Goal: Task Accomplishment & Management: Complete application form

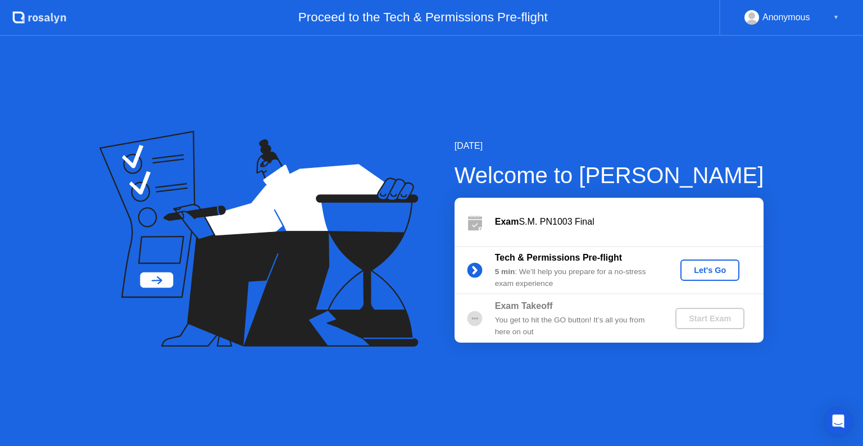
click at [717, 272] on div "Let's Go" at bounding box center [710, 270] width 50 height 9
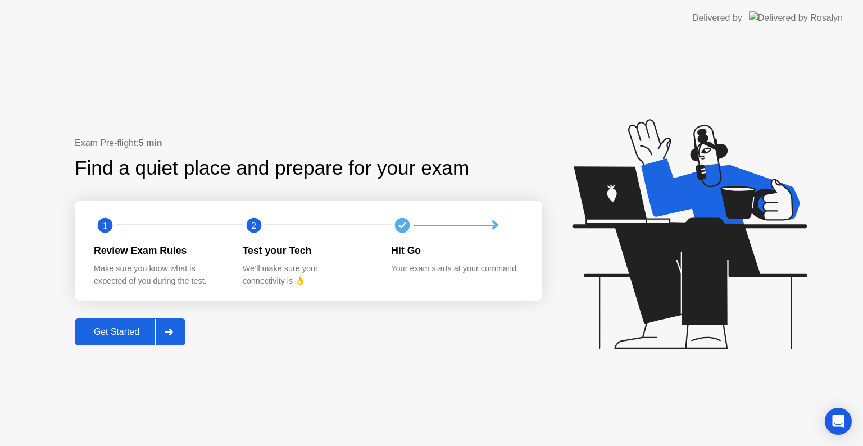
click at [125, 327] on div "Get Started" at bounding box center [116, 332] width 77 height 10
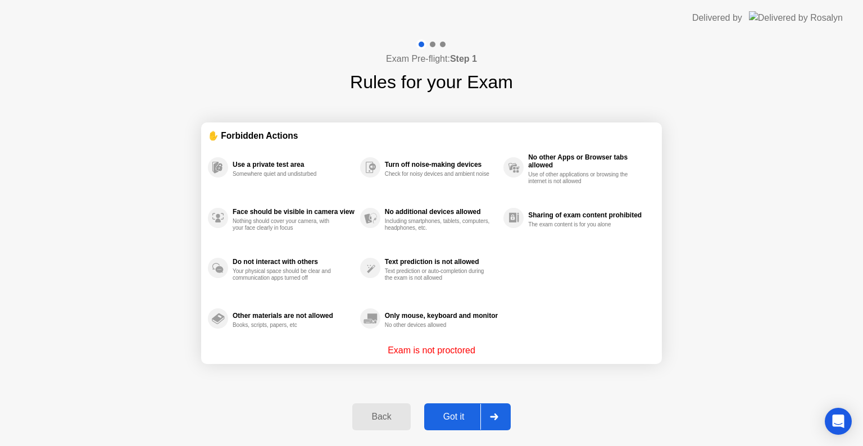
click at [448, 412] on div "Got it" at bounding box center [453, 417] width 53 height 10
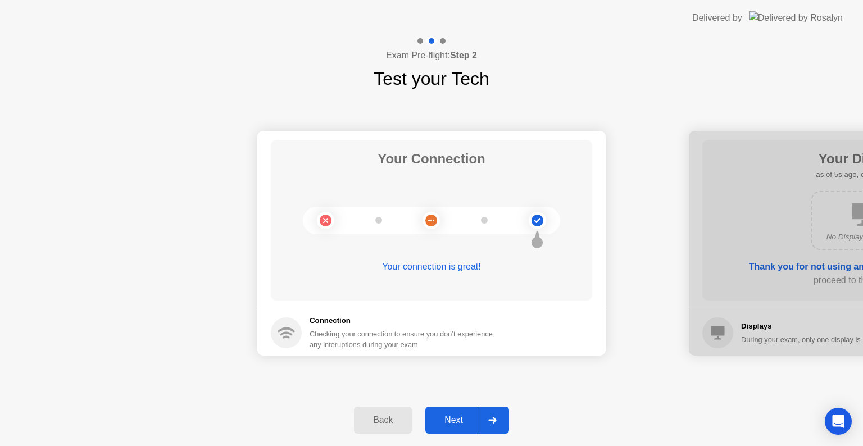
click at [451, 420] on div "Next" at bounding box center [454, 420] width 50 height 10
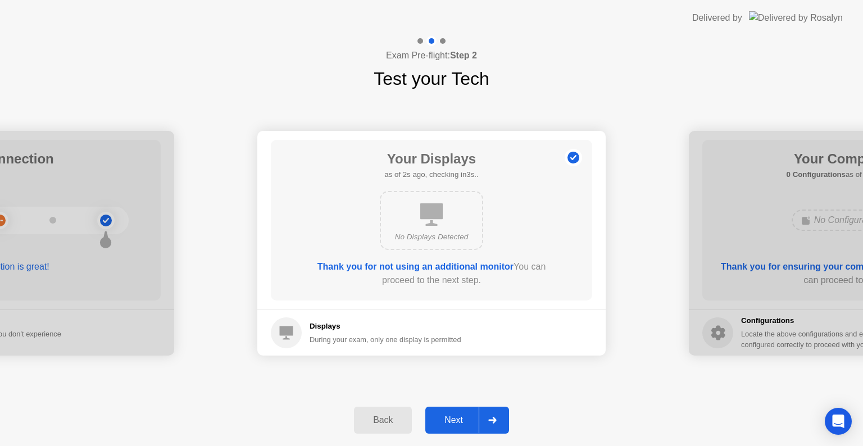
click at [451, 420] on div "Next" at bounding box center [454, 420] width 50 height 10
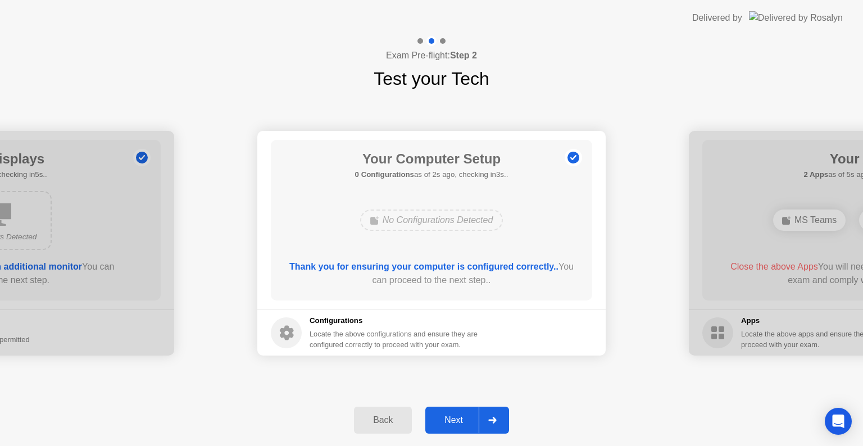
click at [451, 420] on div "Next" at bounding box center [454, 420] width 50 height 10
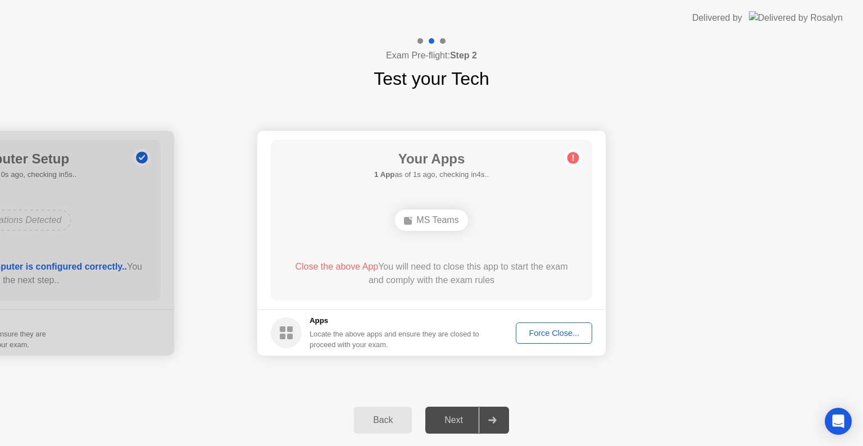
click at [427, 220] on div "MS Teams" at bounding box center [431, 220] width 72 height 21
click at [518, 248] on div "Your Apps 1 App as of 1s ago, checking in4s.. MS Teams Close the above App You …" at bounding box center [431, 220] width 321 height 161
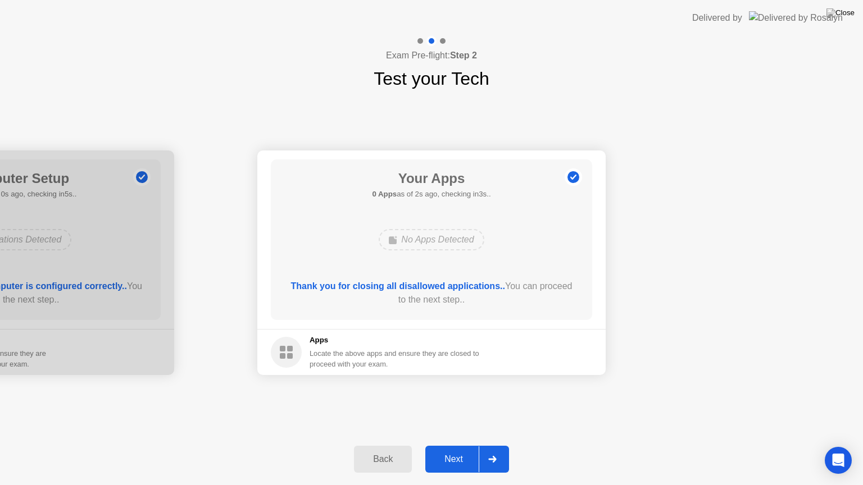
click at [449, 445] on div "Next" at bounding box center [454, 459] width 50 height 10
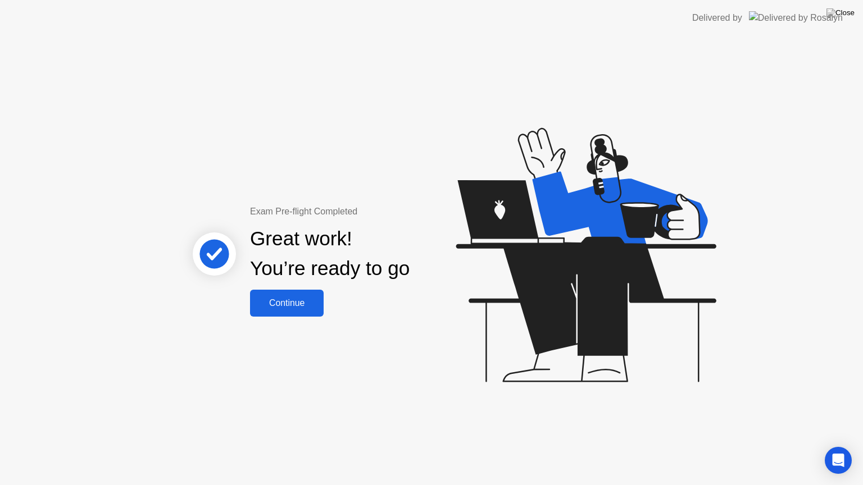
click at [297, 304] on div "Continue" at bounding box center [286, 303] width 67 height 10
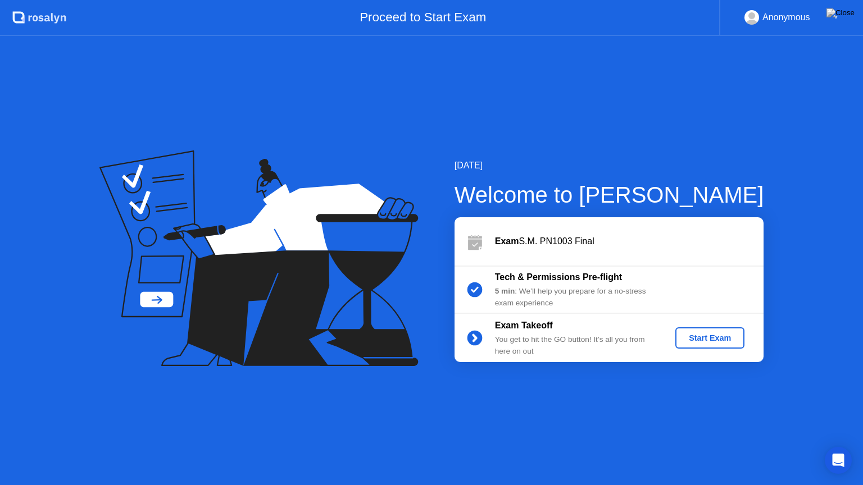
click at [698, 337] on div "Start Exam" at bounding box center [710, 338] width 60 height 9
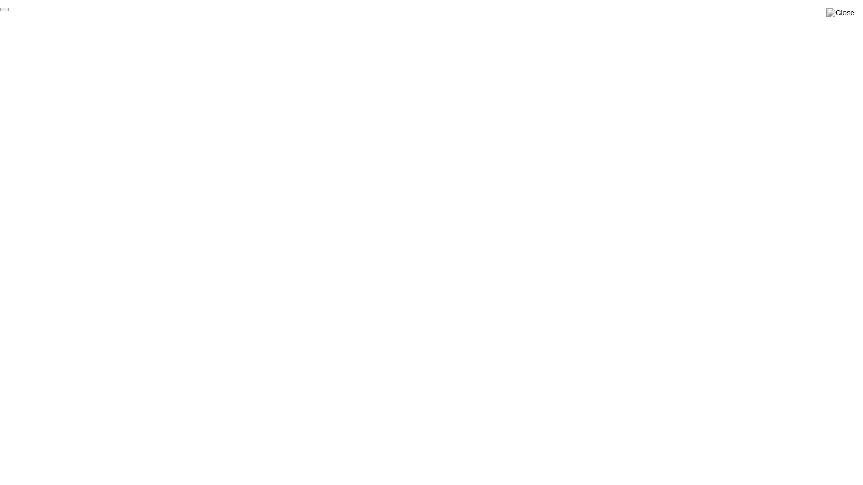
click at [9, 11] on button "End Proctoring Session" at bounding box center [4, 9] width 9 height 3
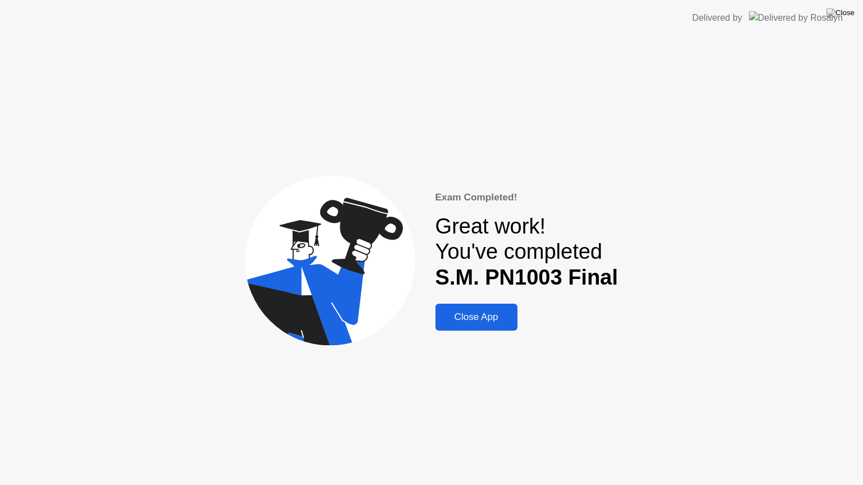
click at [472, 317] on div "Close App" at bounding box center [476, 317] width 75 height 11
